Goal: Task Accomplishment & Management: Manage account settings

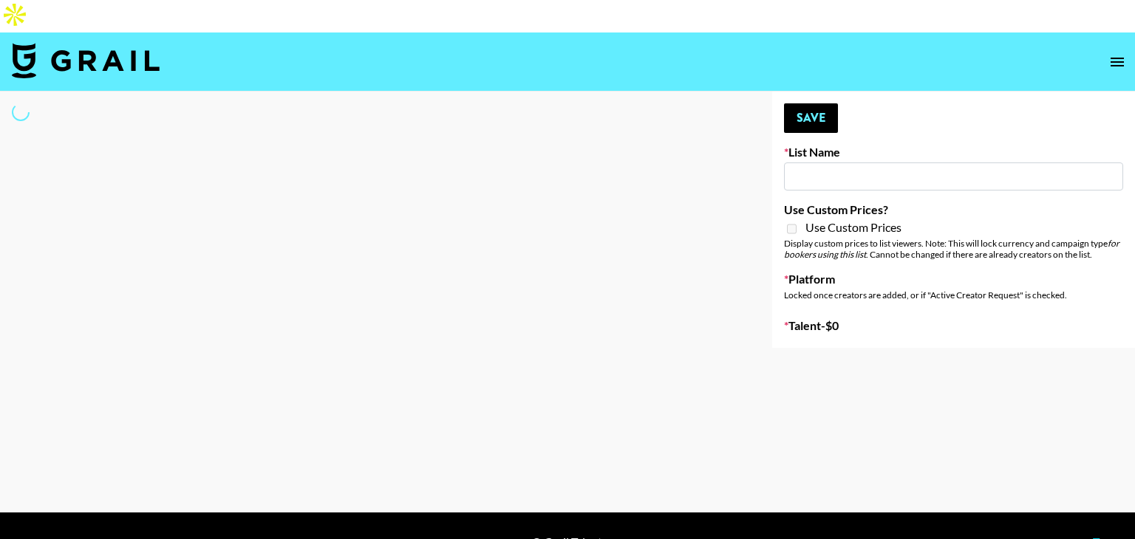
type input "Cetaphil SkinLABS brand immersion event in LDN"
select select "Song"
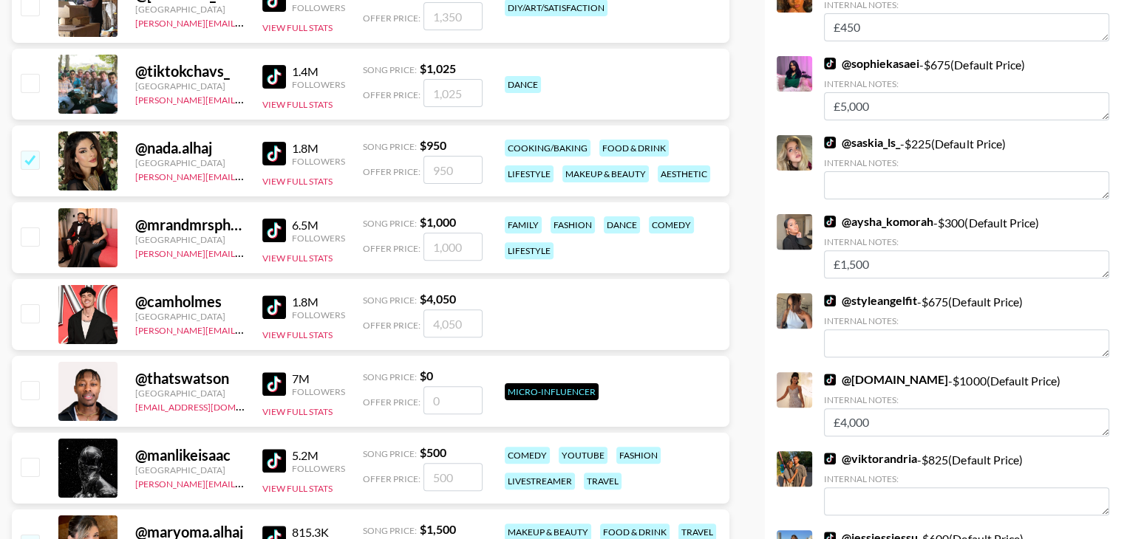
scroll to position [473, 0]
drag, startPoint x: 1105, startPoint y: 308, endPoint x: 1115, endPoint y: 307, distance: 9.7
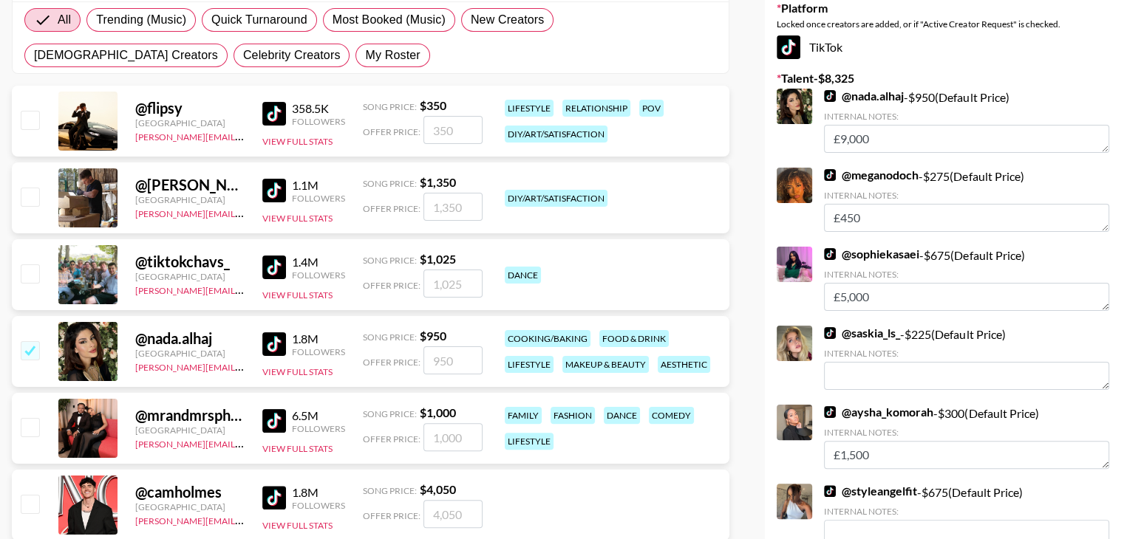
scroll to position [0, 0]
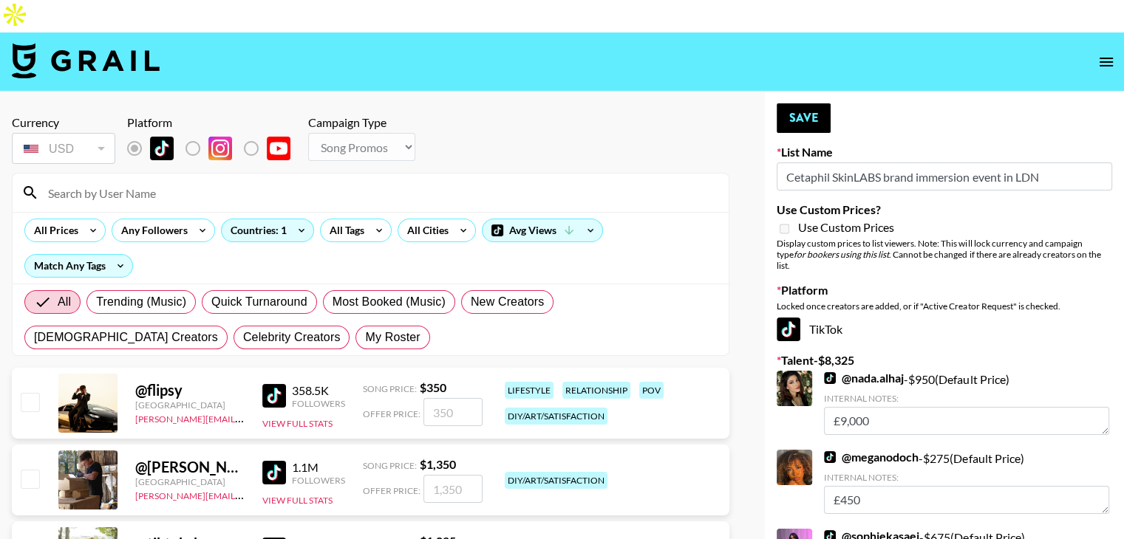
click at [174, 181] on input at bounding box center [379, 193] width 680 height 24
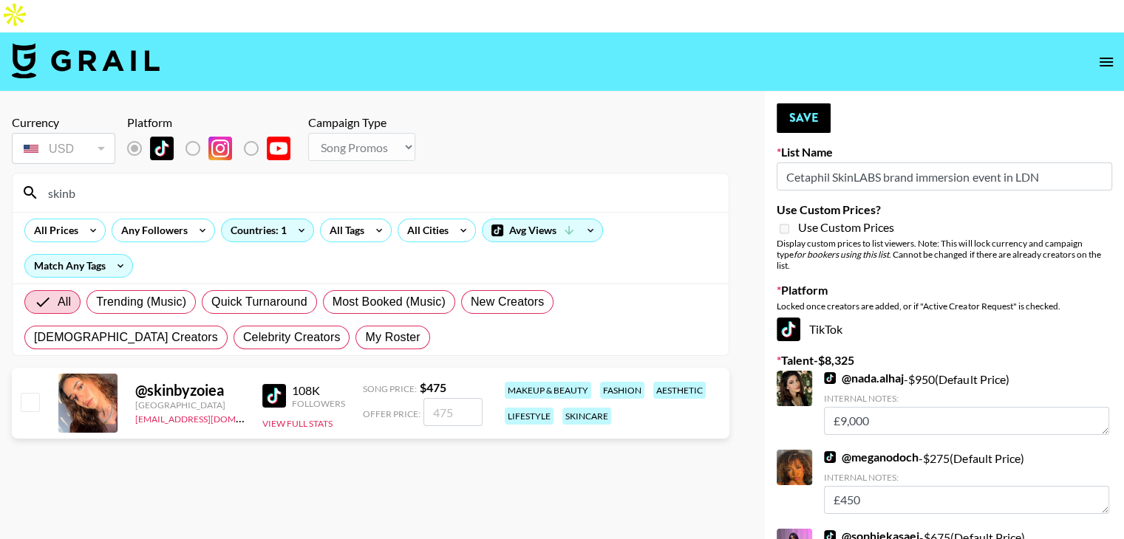
type input "skinb"
click at [30, 393] on input "checkbox" at bounding box center [30, 402] width 18 height 18
checkbox input "true"
type input "475"
click at [798, 103] on button "Save" at bounding box center [803, 118] width 54 height 30
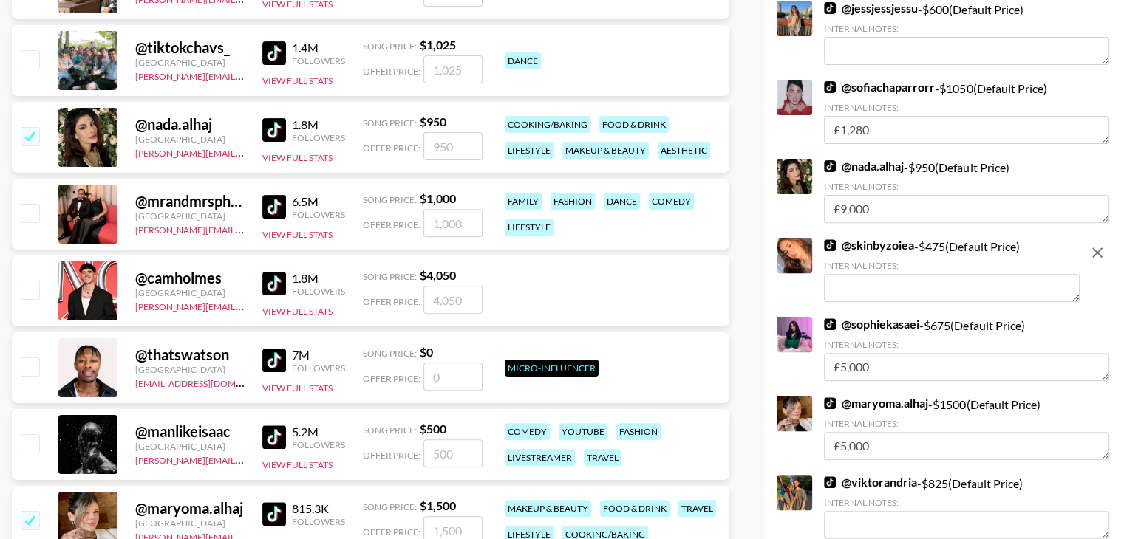
scroll to position [498, 0]
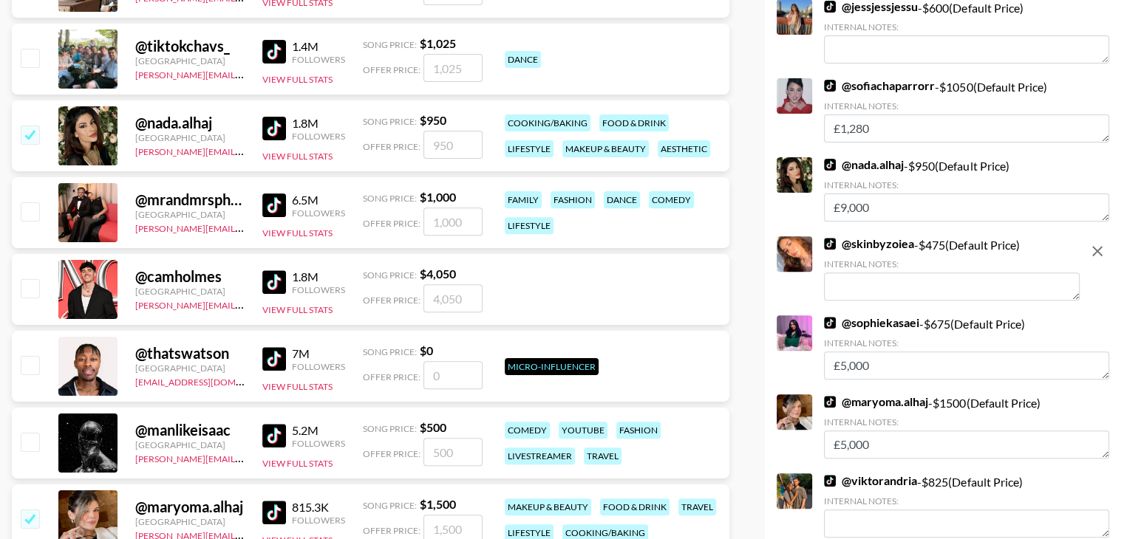
click at [844, 78] on link "@ sofiachaparrorr" at bounding box center [879, 85] width 111 height 15
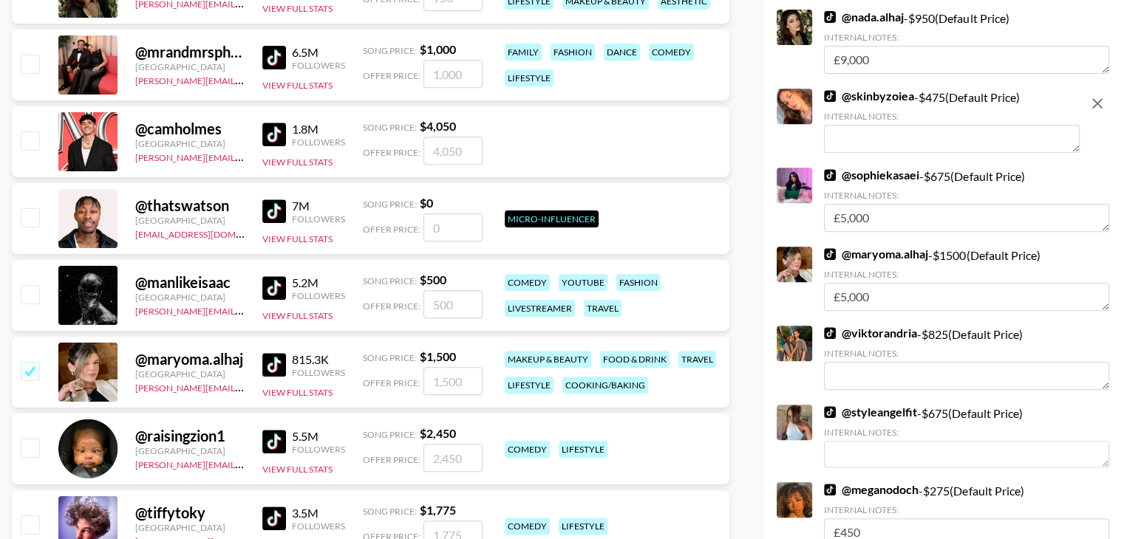
scroll to position [564, 0]
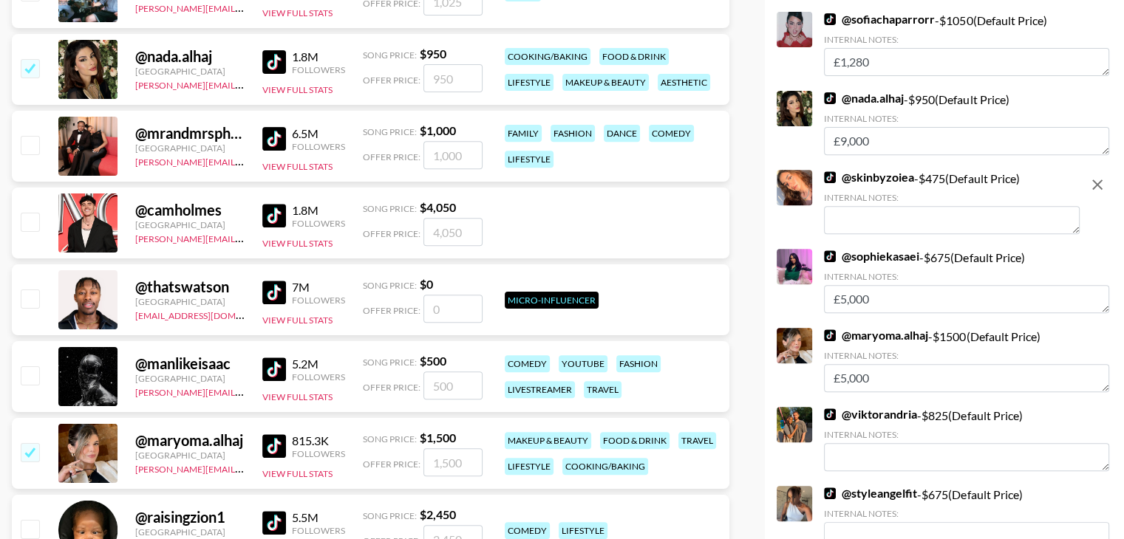
click at [912, 206] on textarea at bounding box center [952, 220] width 256 height 28
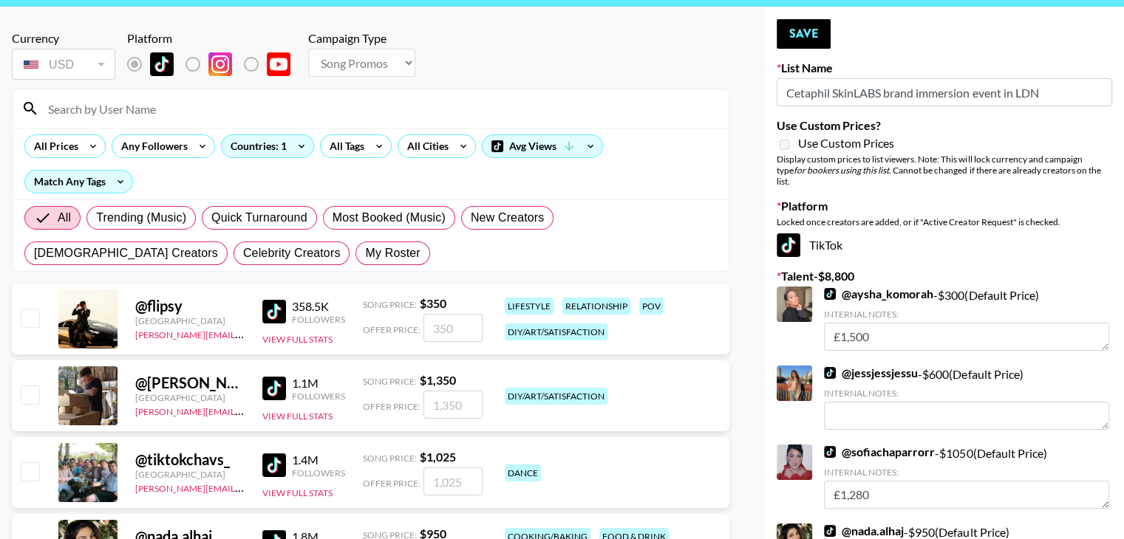
scroll to position [0, 0]
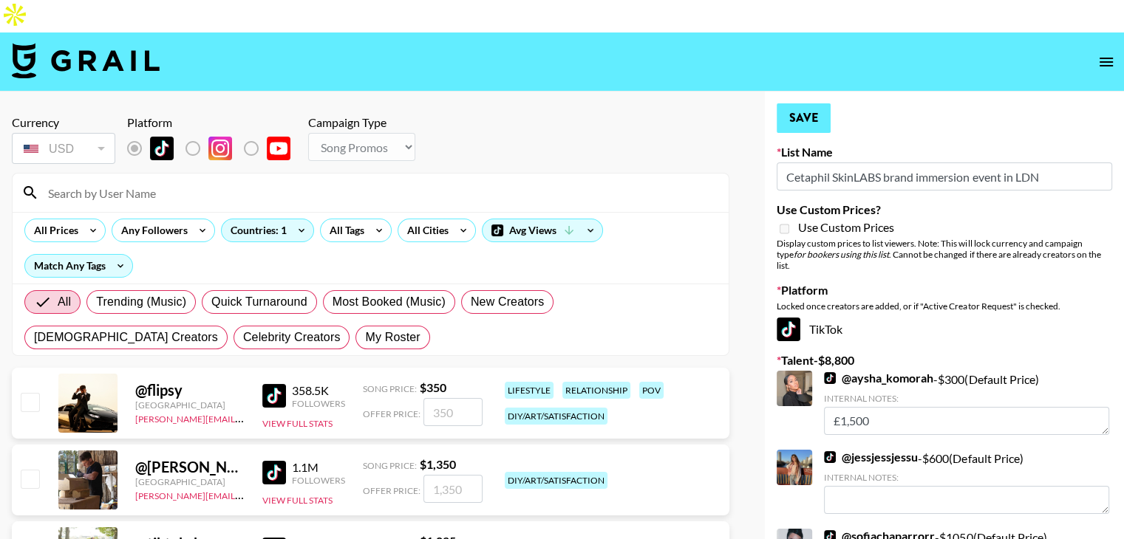
type textarea "She would love to attend this wonderful event."
click at [811, 103] on button "Save" at bounding box center [803, 118] width 54 height 30
